Goal: Information Seeking & Learning: Learn about a topic

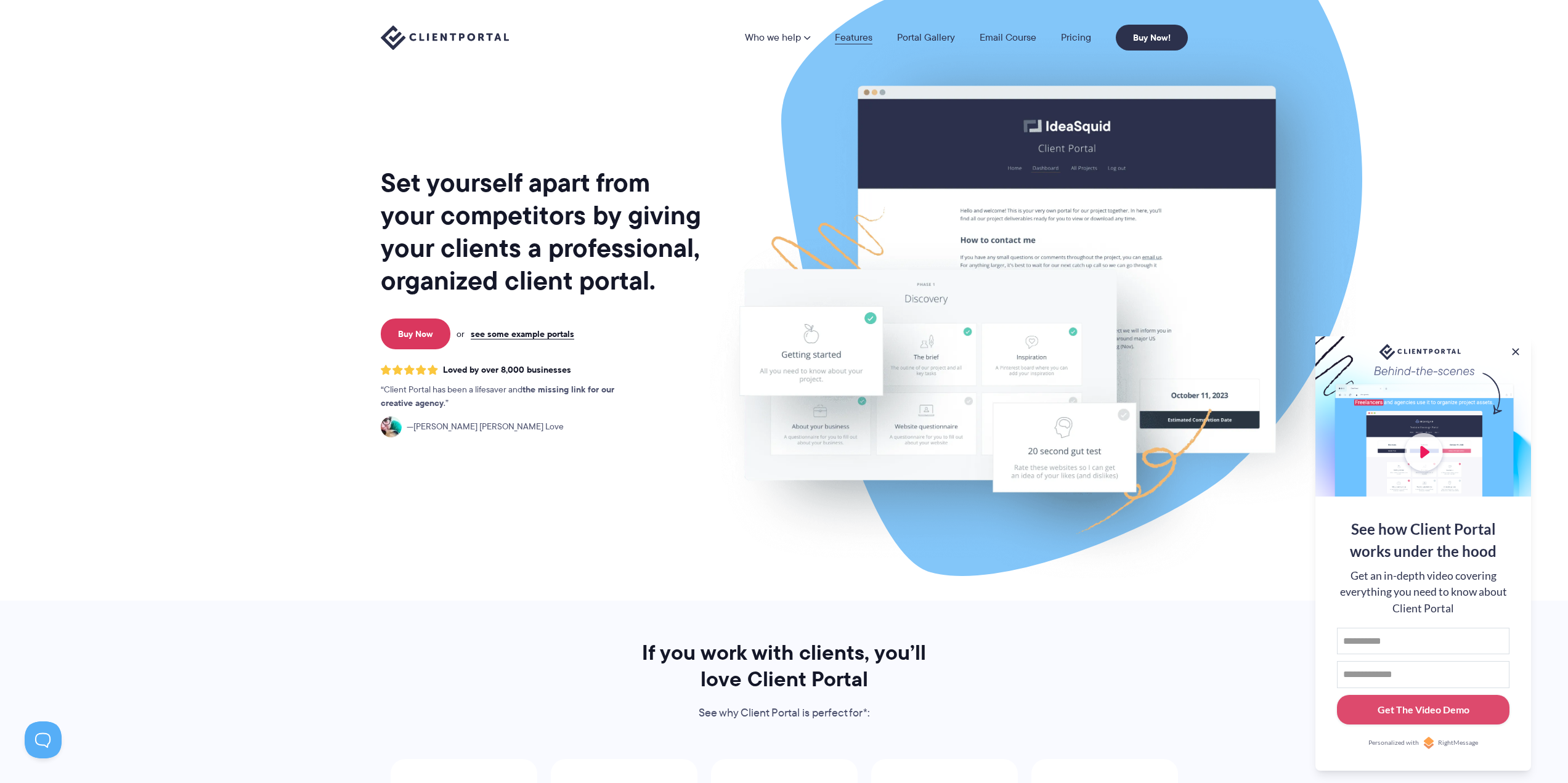
click at [850, 37] on link "Features" at bounding box center [853, 38] width 38 height 10
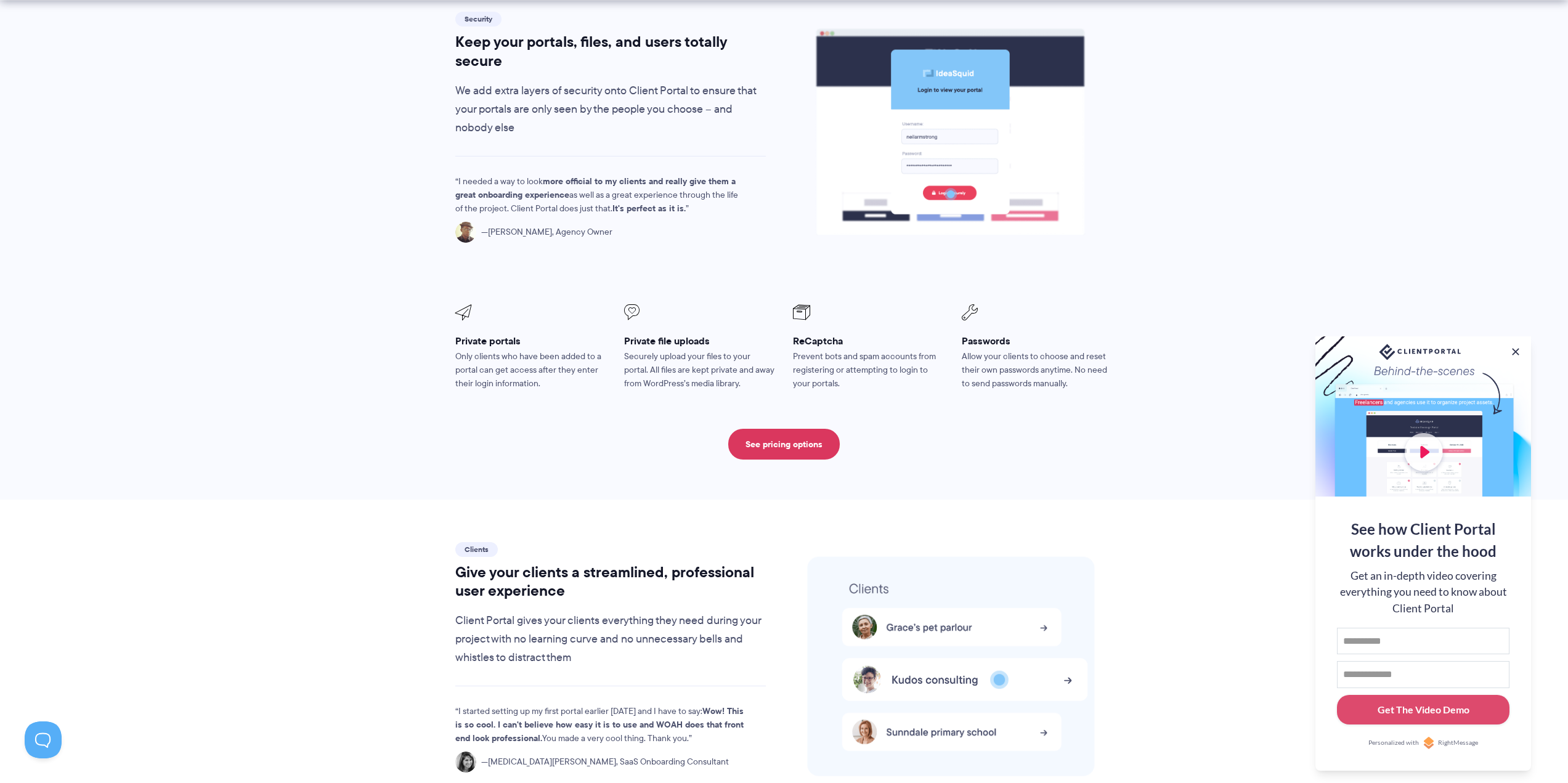
scroll to position [2094, 0]
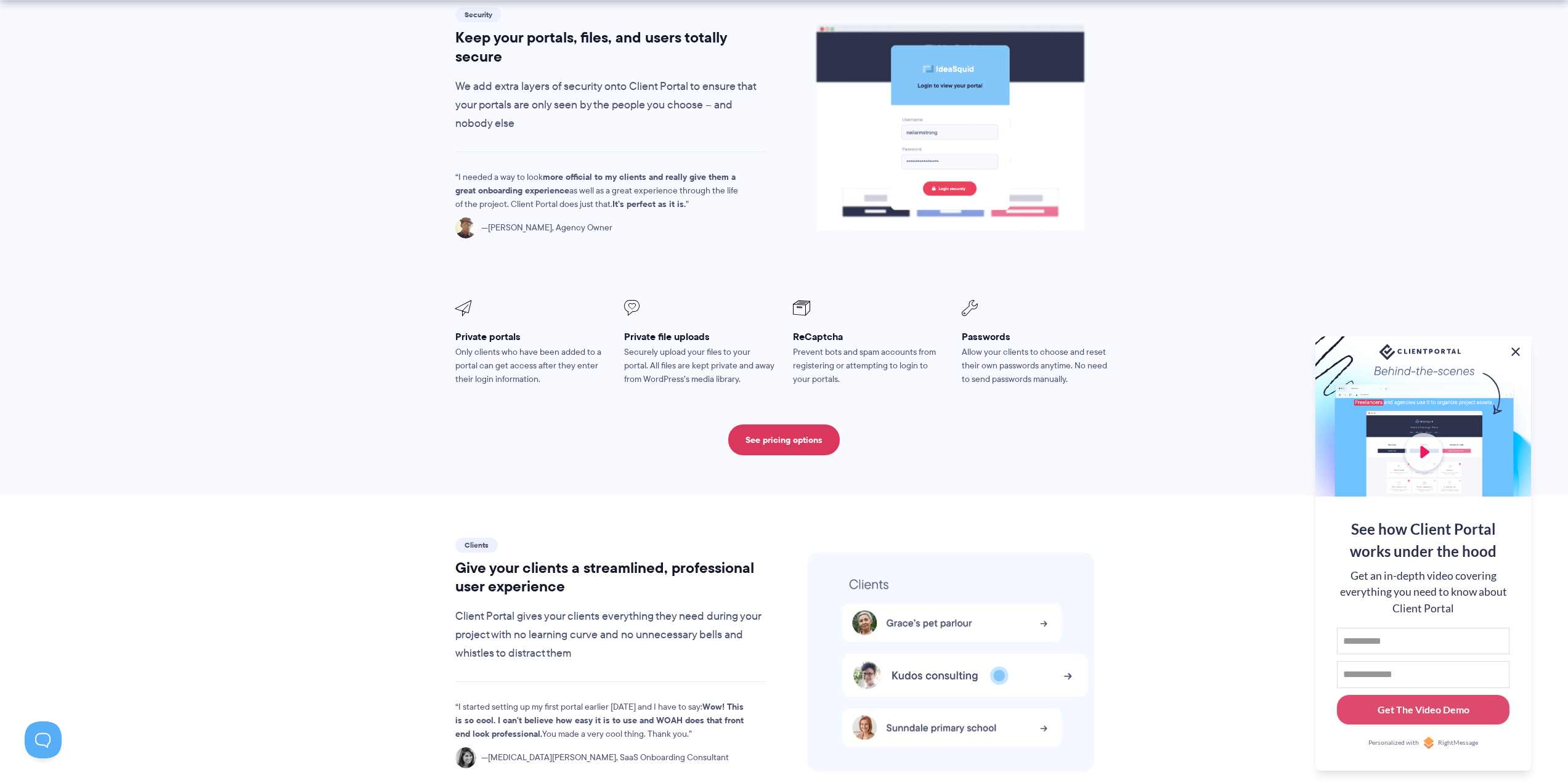
click at [1513, 354] on button at bounding box center [1516, 352] width 15 height 15
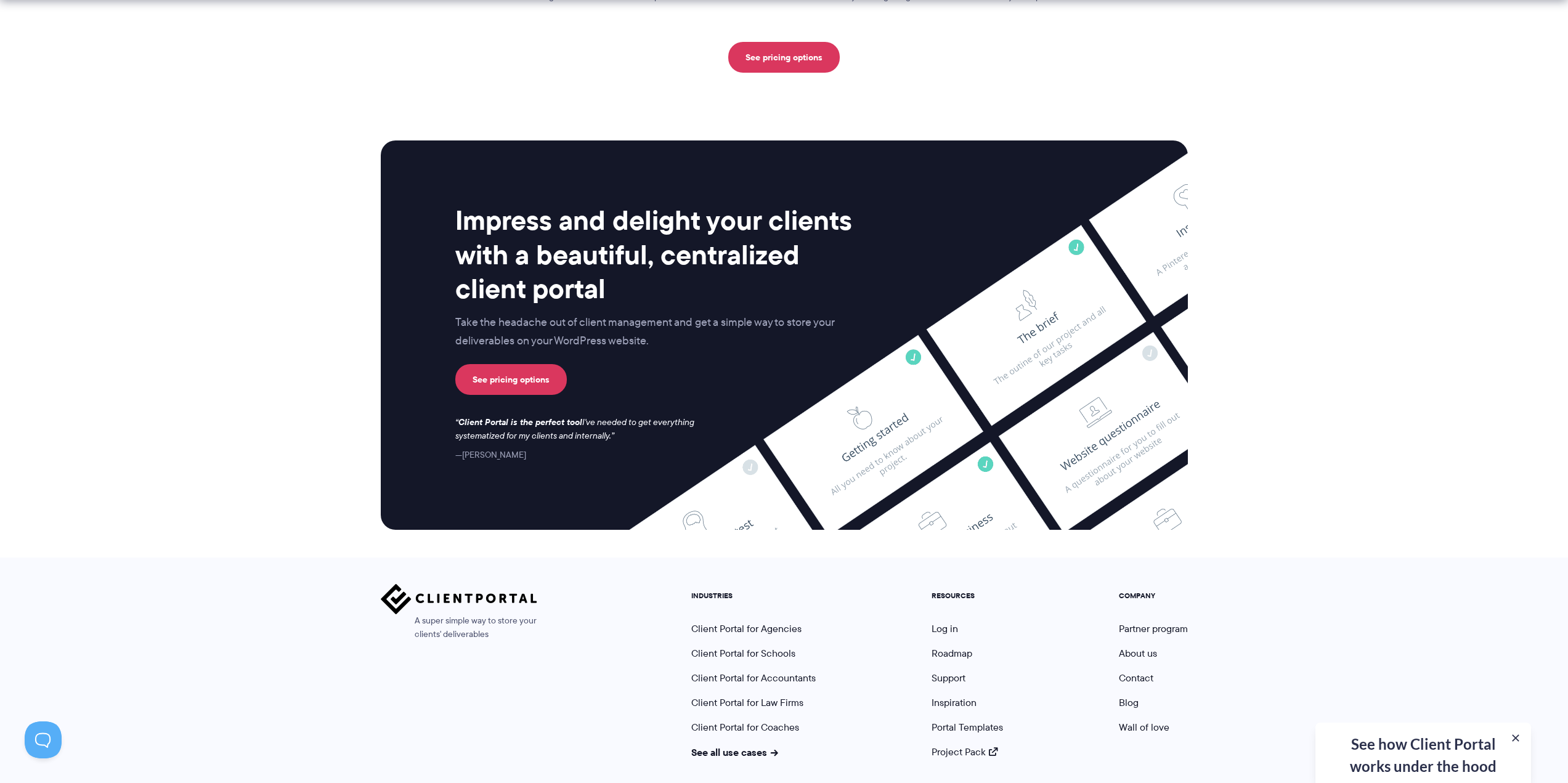
scroll to position [3018, 0]
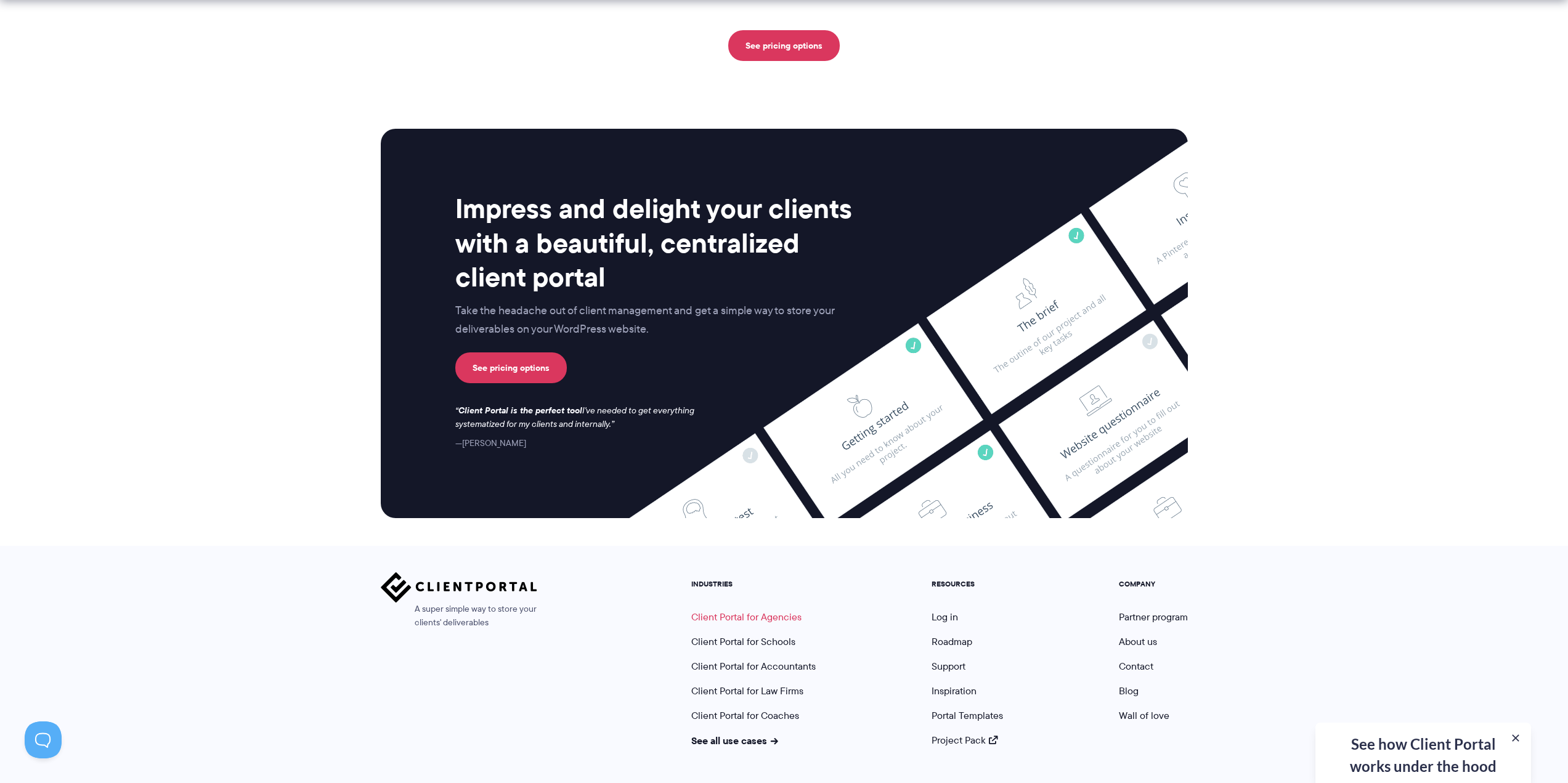
click at [740, 609] on link "Client Portal for Agencies" at bounding box center [746, 616] width 110 height 14
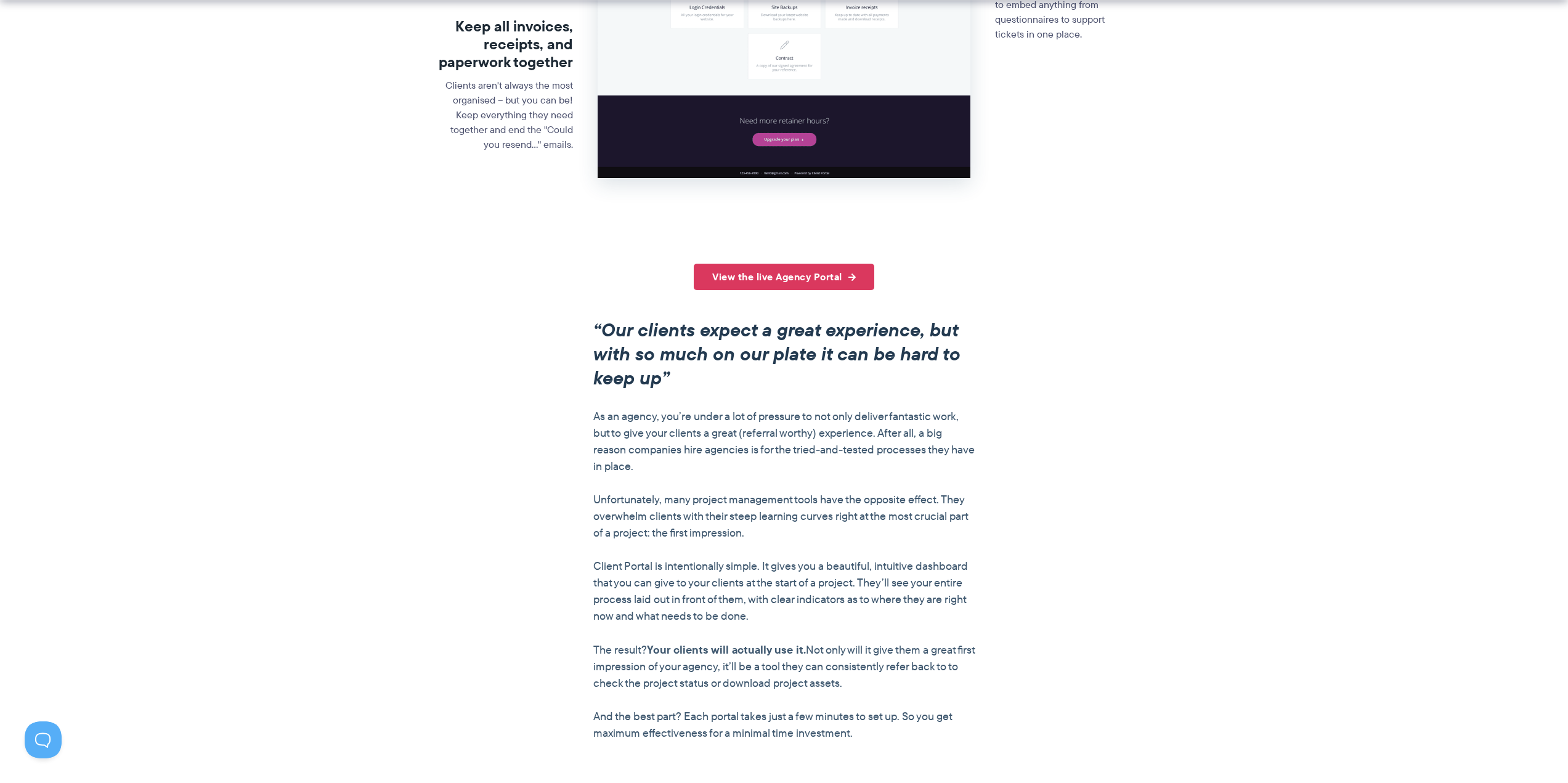
scroll to position [739, 0]
